Goal: Task Accomplishment & Management: Complete application form

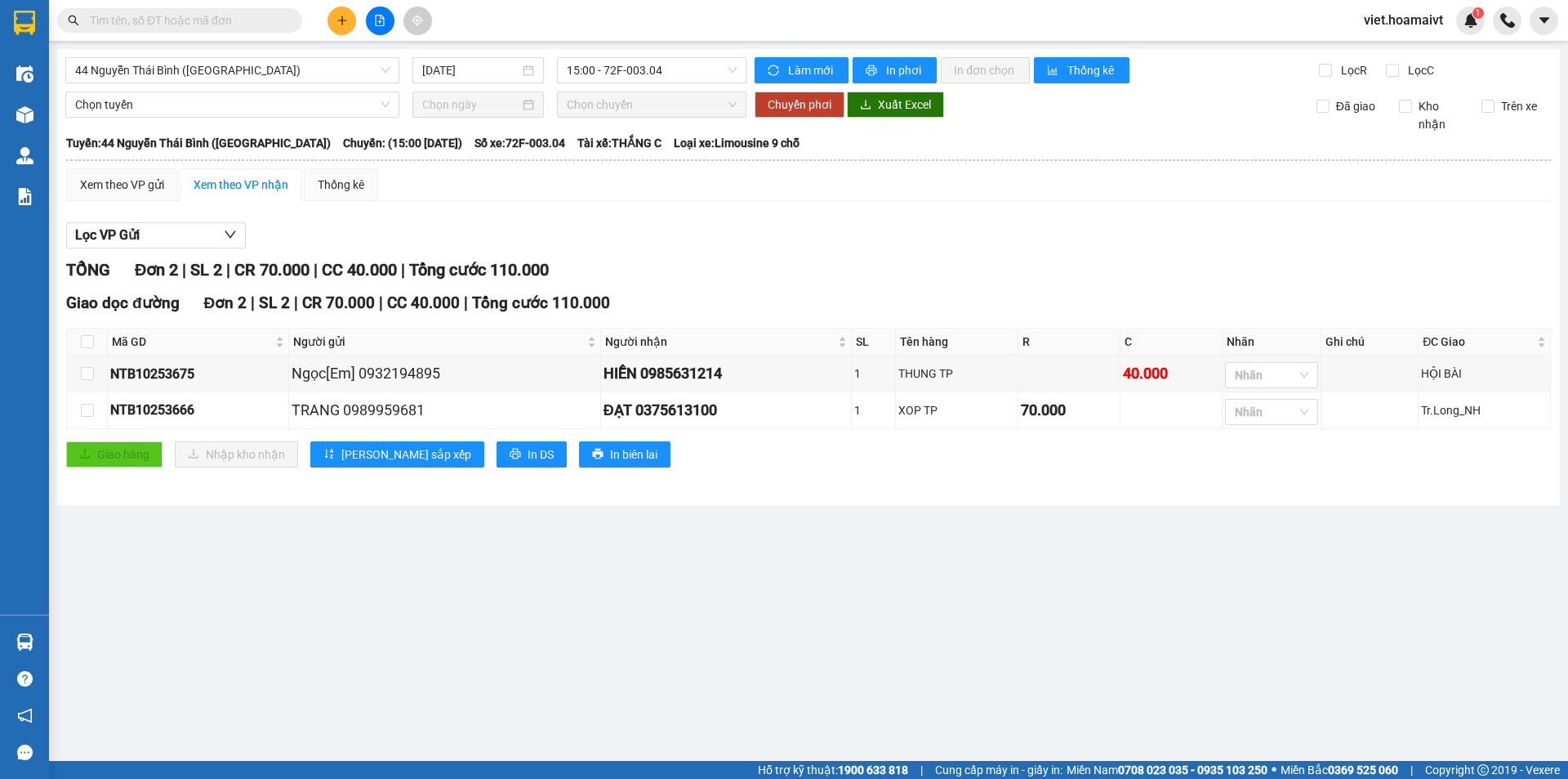
click at [258, 24] on input "text" at bounding box center [186, 20] width 193 height 18
click at [252, 22] on input "text" at bounding box center [186, 20] width 193 height 18
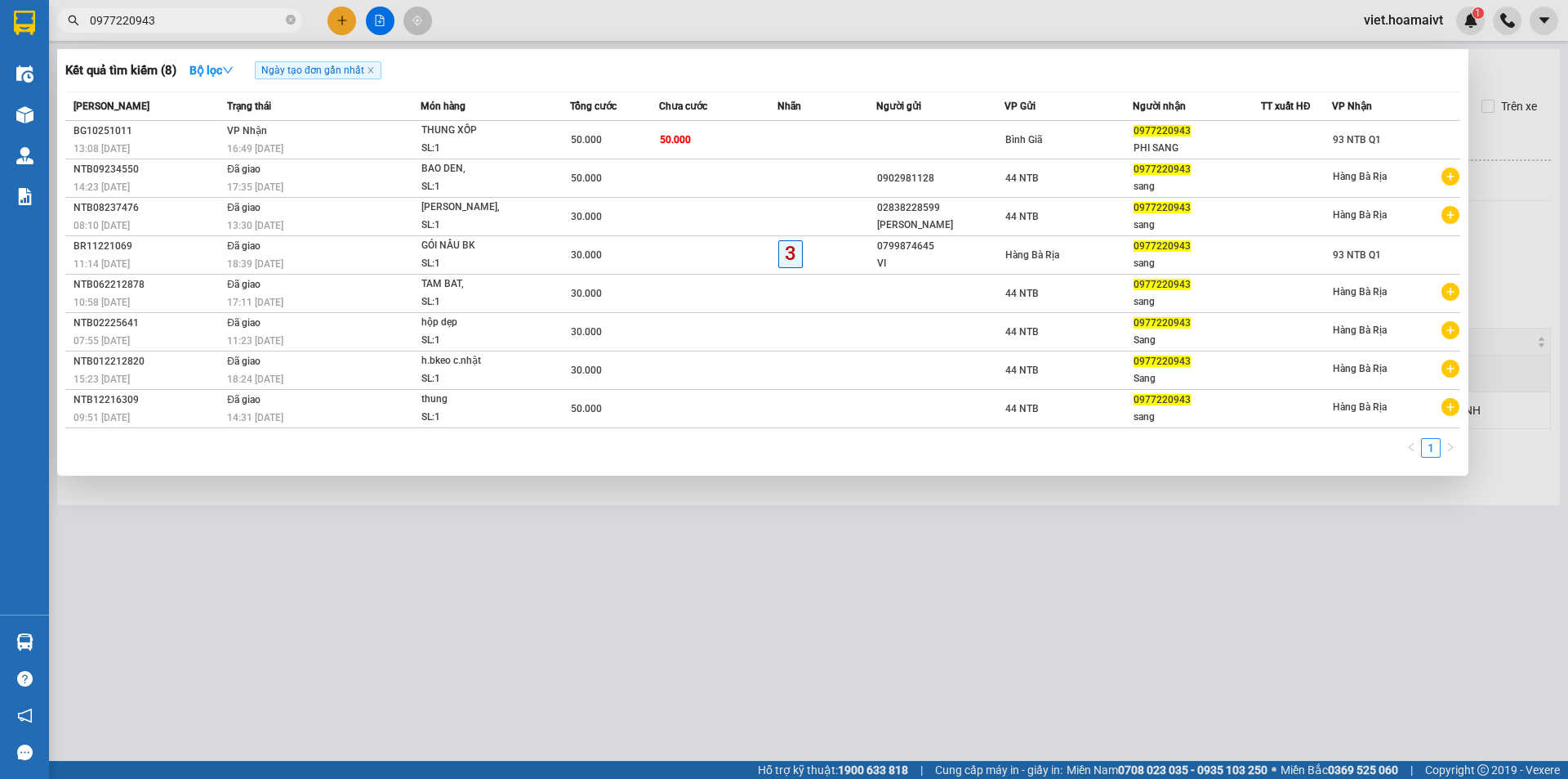
type input "0977220943"
click at [824, 599] on div at bounding box center [784, 389] width 1568 height 779
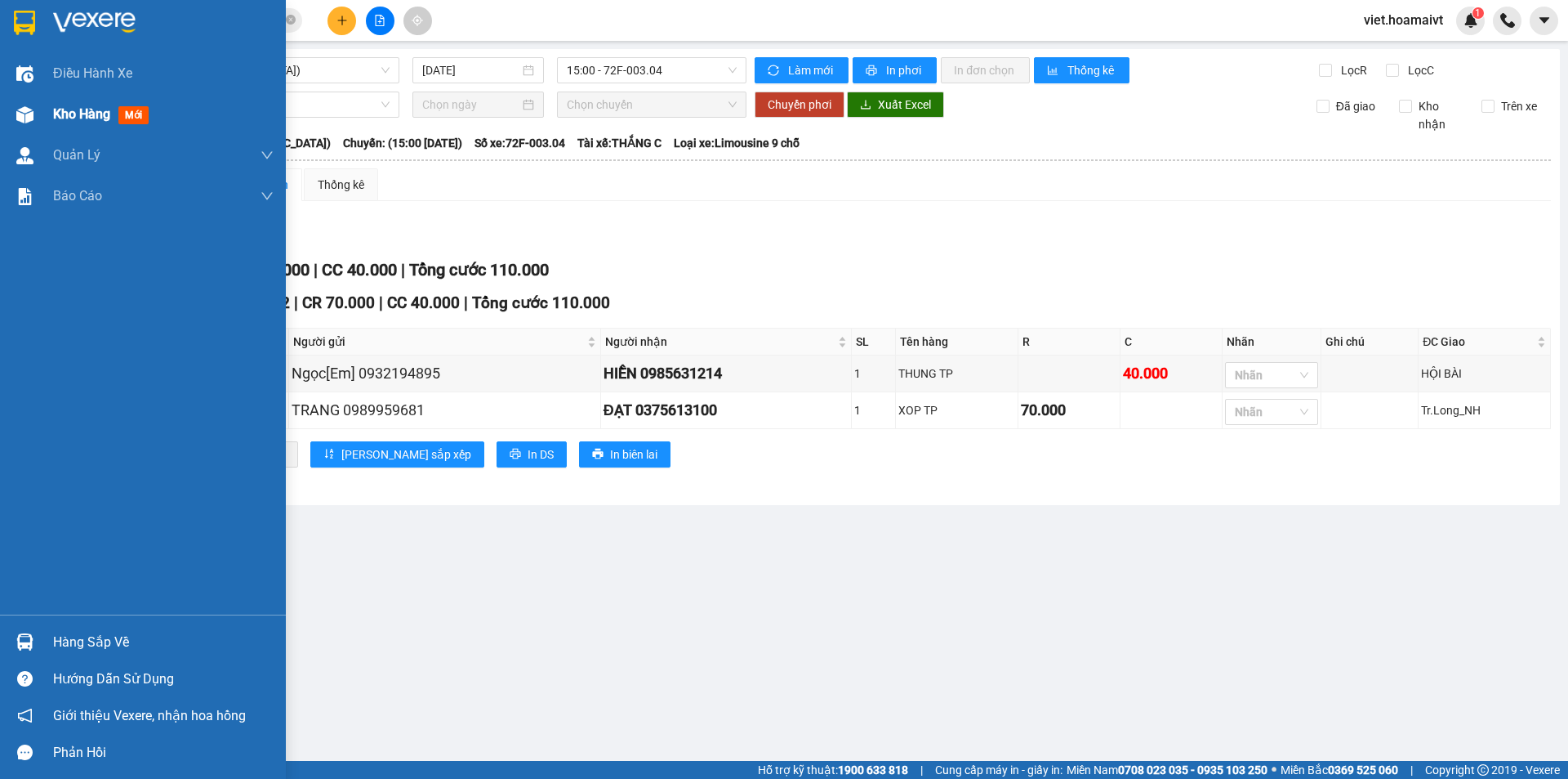
click at [94, 116] on span "Kho hàng" at bounding box center [82, 114] width 58 height 15
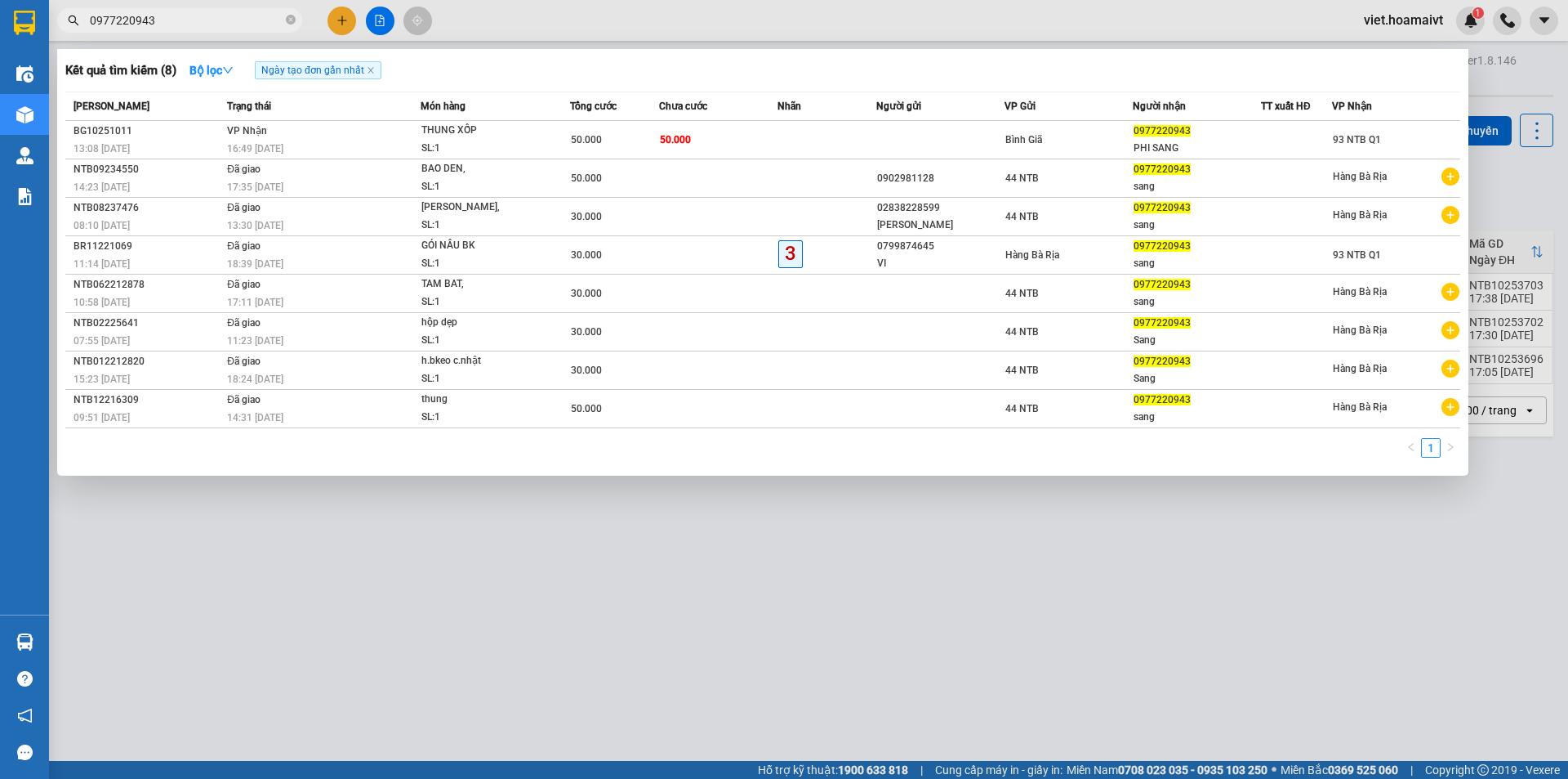
click at [287, 19] on icon "close-circle" at bounding box center [290, 19] width 9 height 9
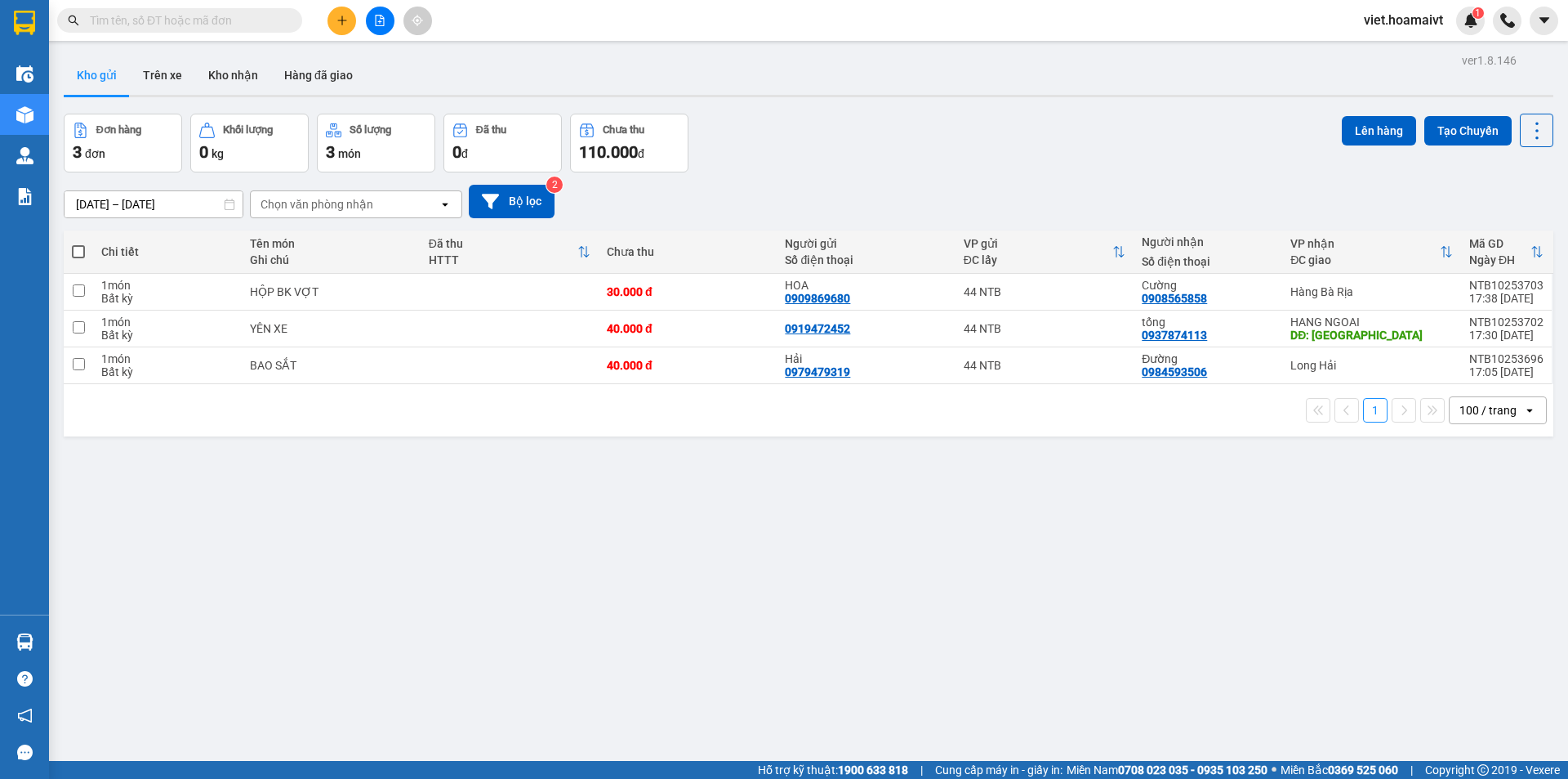
click at [237, 22] on input "text" at bounding box center [186, 20] width 193 height 18
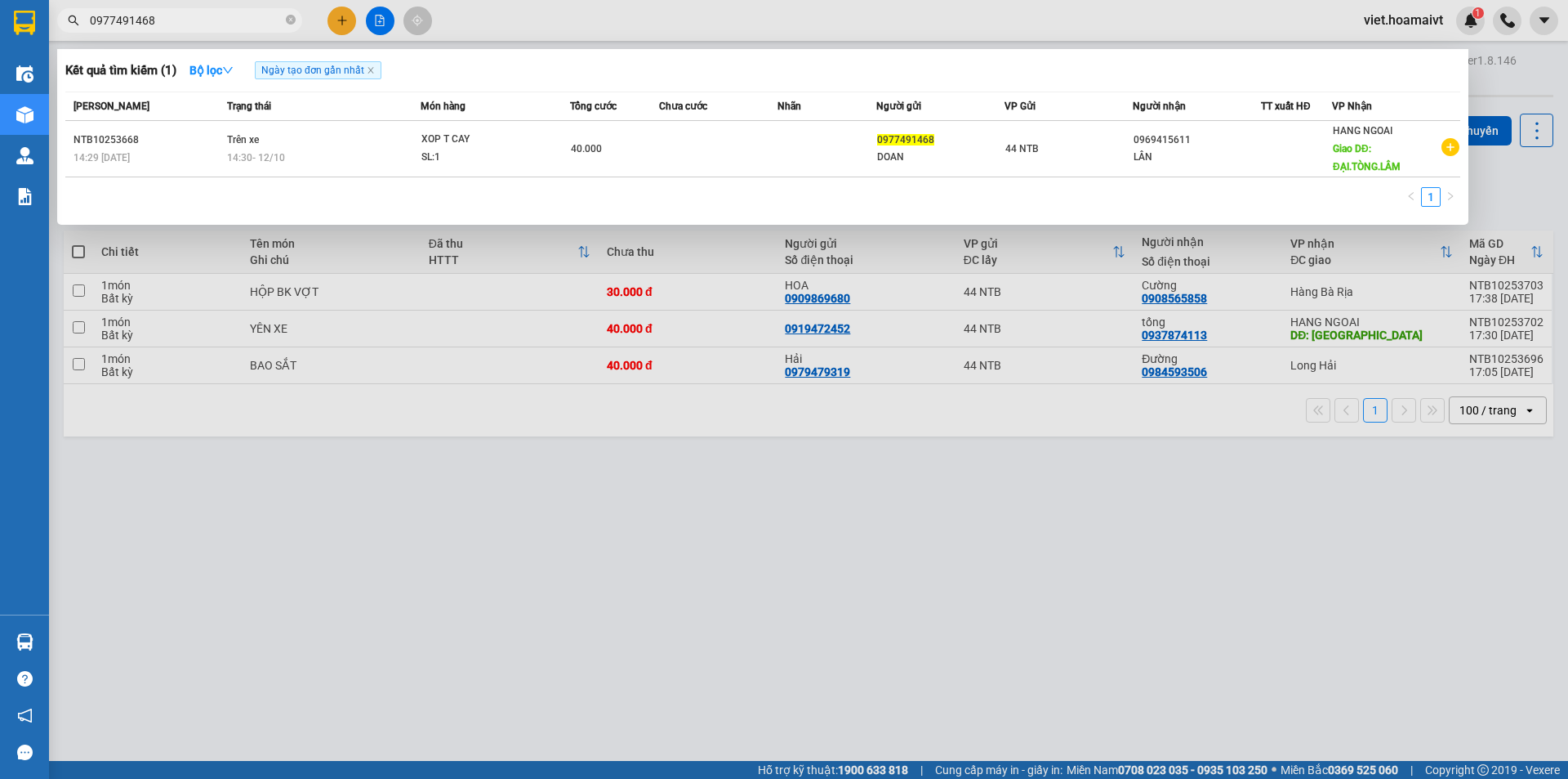
type input "0977491468"
drag, startPoint x: 1559, startPoint y: 52, endPoint x: 1563, endPoint y: 73, distance: 21.4
click at [1567, 91] on div at bounding box center [784, 389] width 1568 height 779
click at [245, 23] on input "0977491468" at bounding box center [186, 20] width 193 height 18
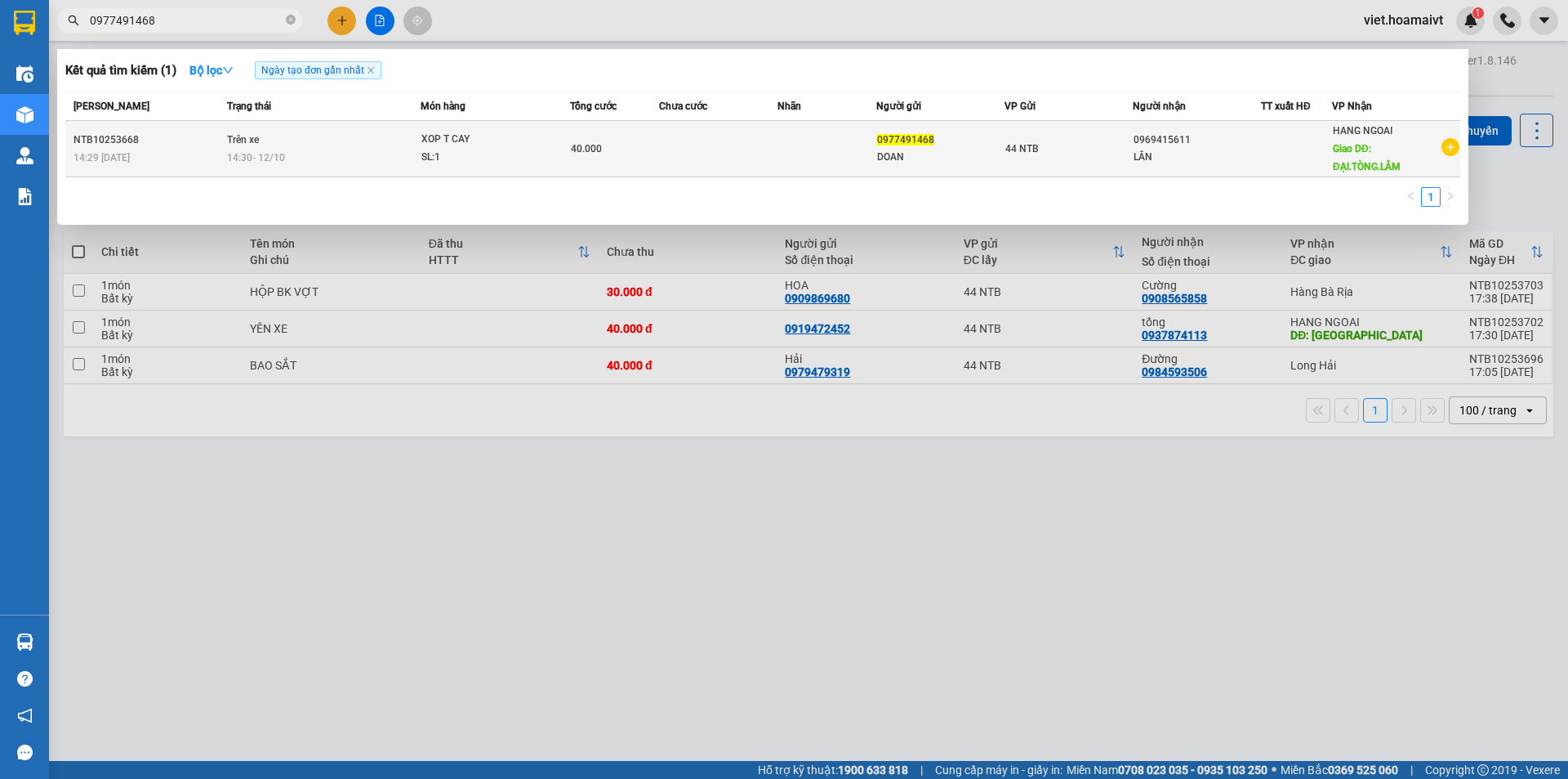
click at [258, 165] on div "14:30 [DATE]" at bounding box center [323, 157] width 193 height 18
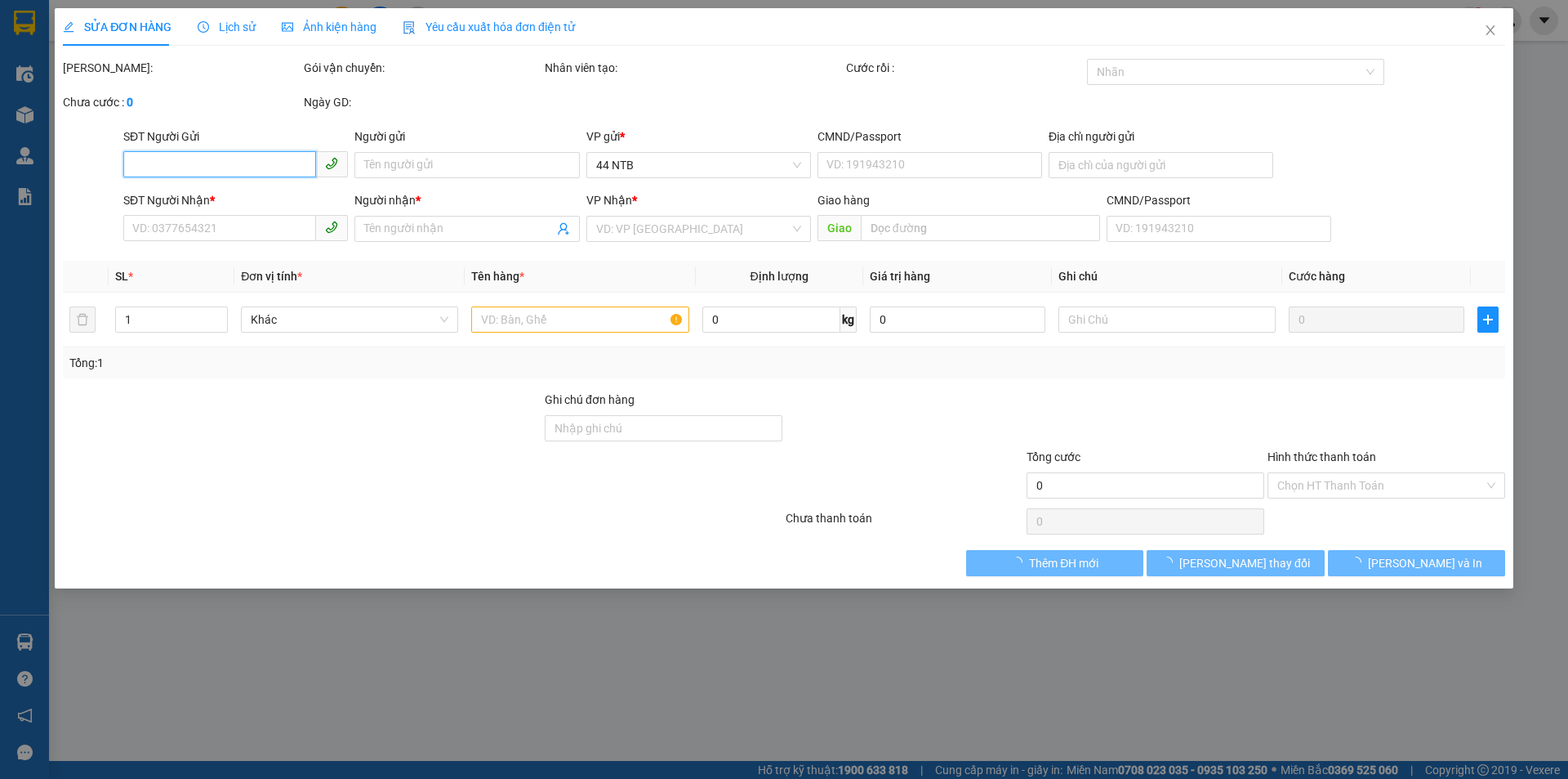
type input "0977491468"
type input "DOAN"
type input "82/32 DUONG BA TRAC"
type input "0969415611"
type input "LÂN"
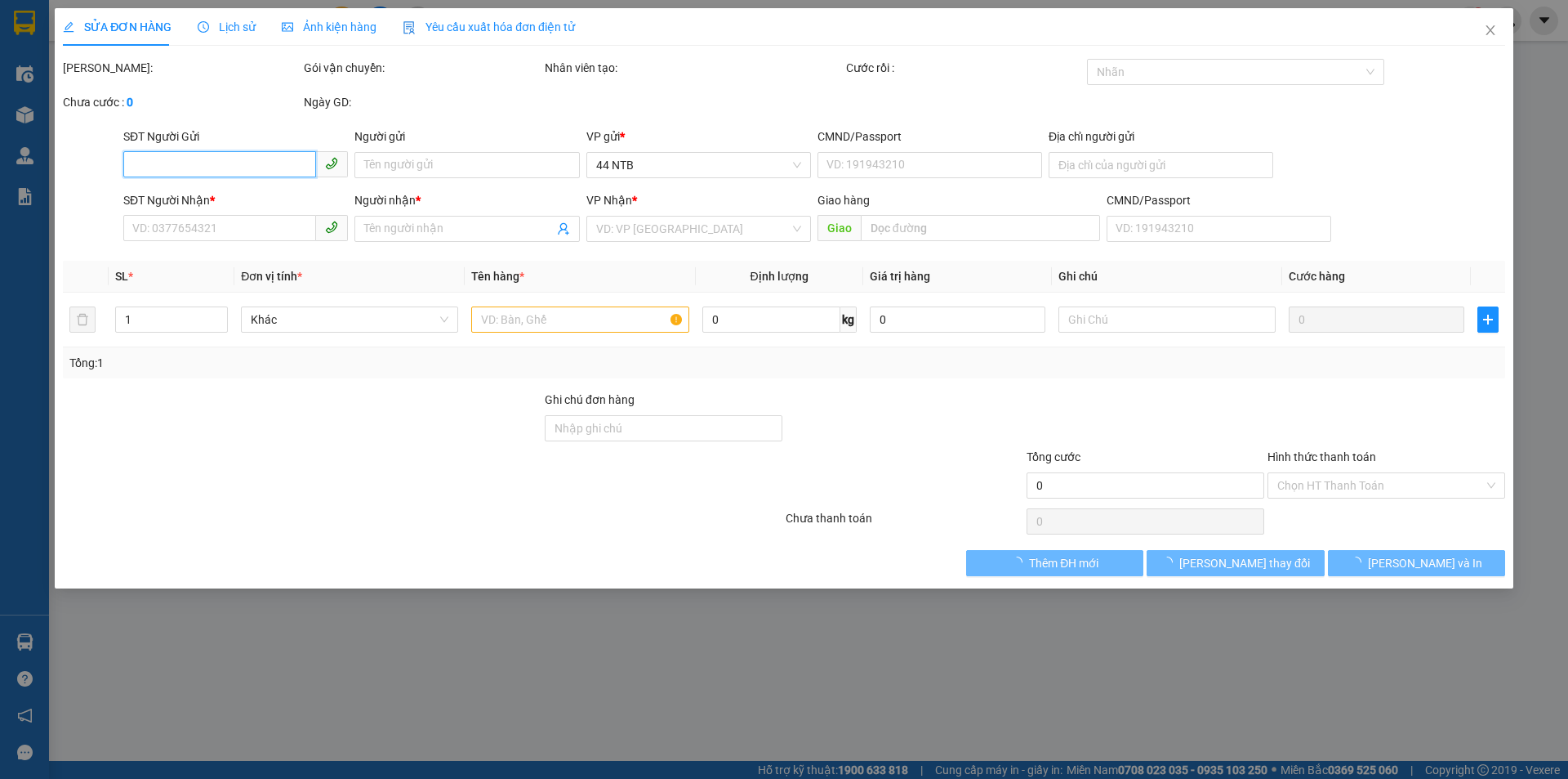
type input "ĐẠI.TÒNG.LÂM"
type input "40.000"
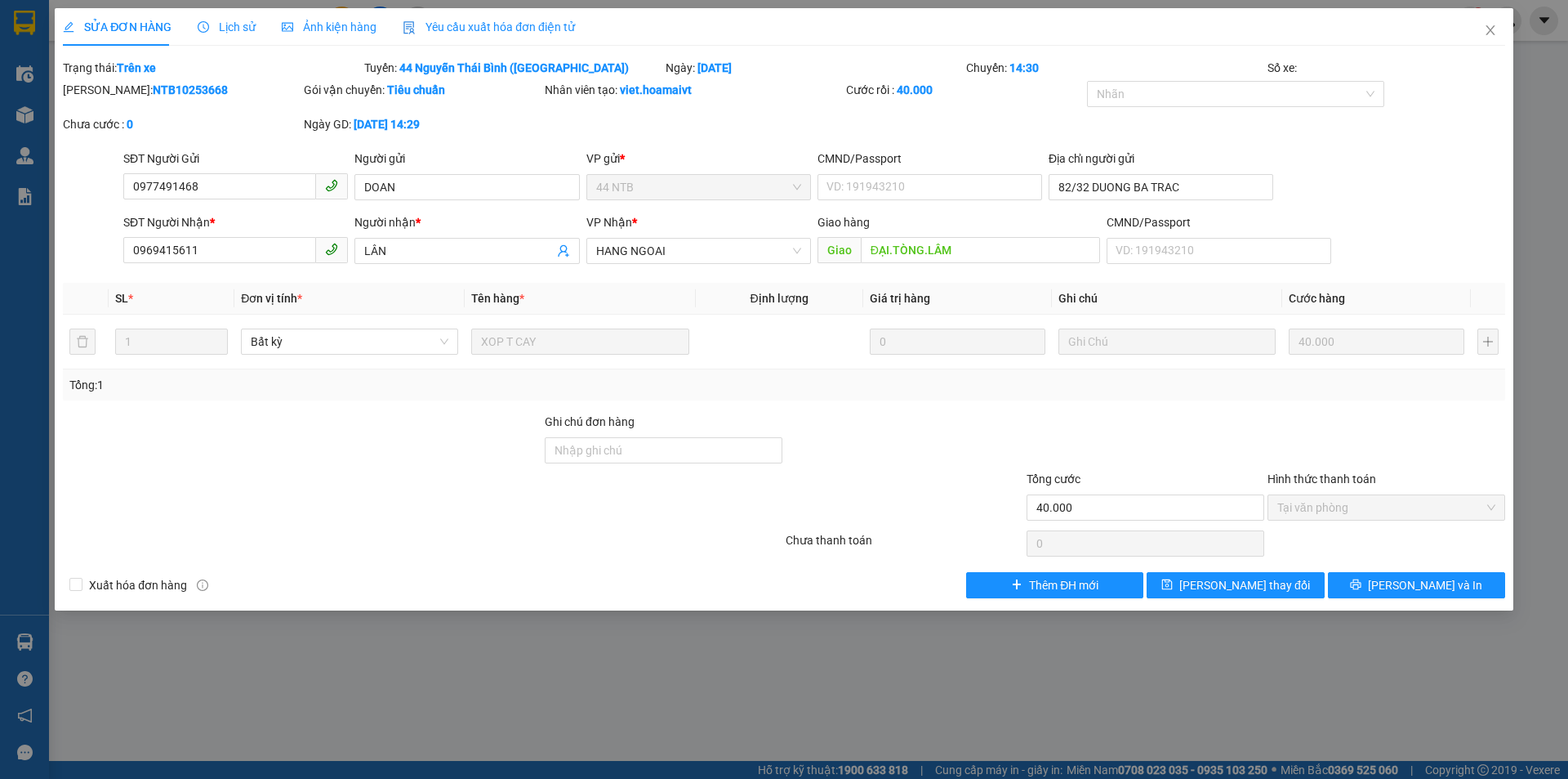
click at [236, 27] on span "Lịch sử" at bounding box center [227, 27] width 58 height 13
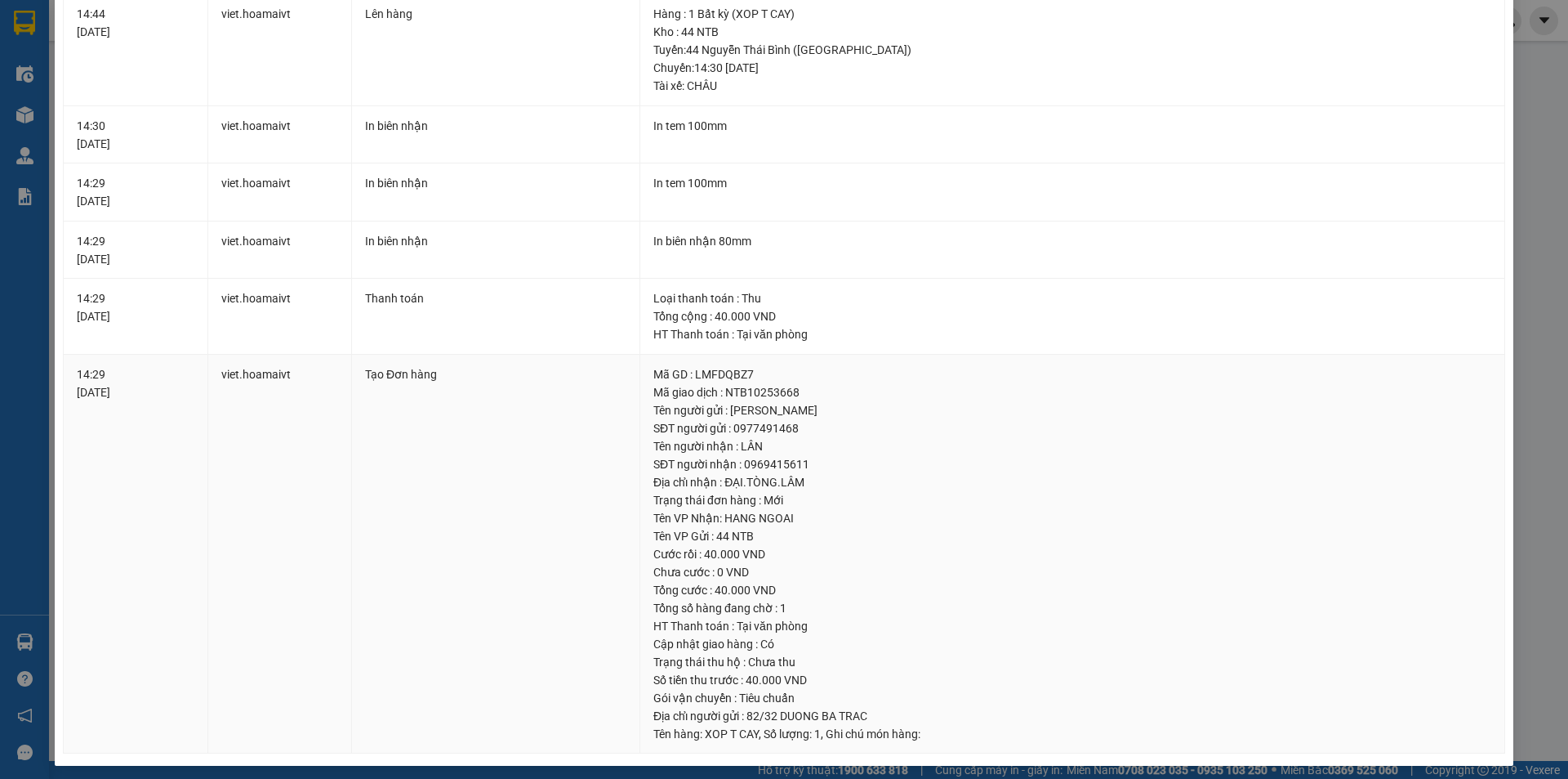
scroll to position [117, 0]
